Goal: Task Accomplishment & Management: Manage account settings

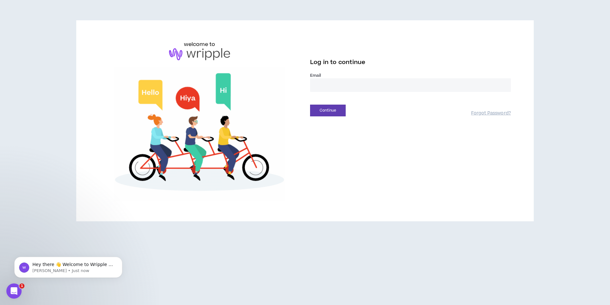
click at [323, 84] on input "email" at bounding box center [410, 85] width 201 height 14
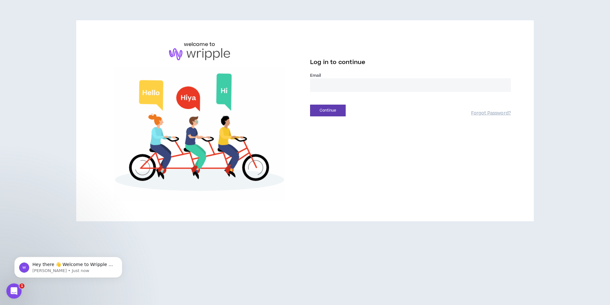
type input "**********"
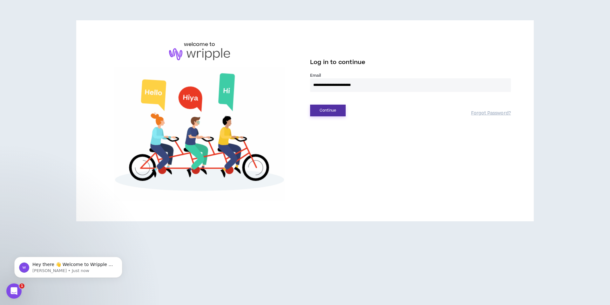
click at [345, 112] on button "Continue" at bounding box center [328, 111] width 36 height 12
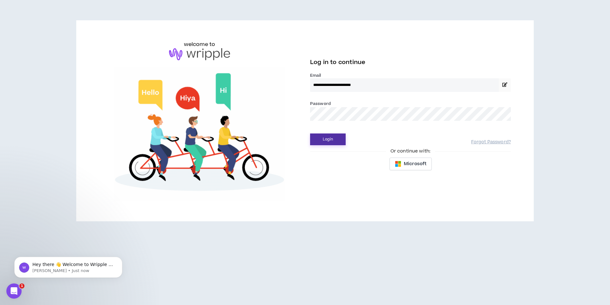
click at [327, 143] on button "Login" at bounding box center [328, 140] width 36 height 12
